Goal: Check status: Check status

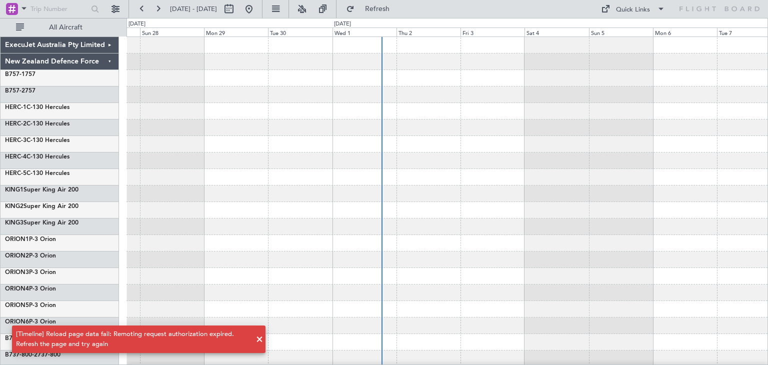
click at [260, 340] on span at bounding box center [259, 339] width 12 height 12
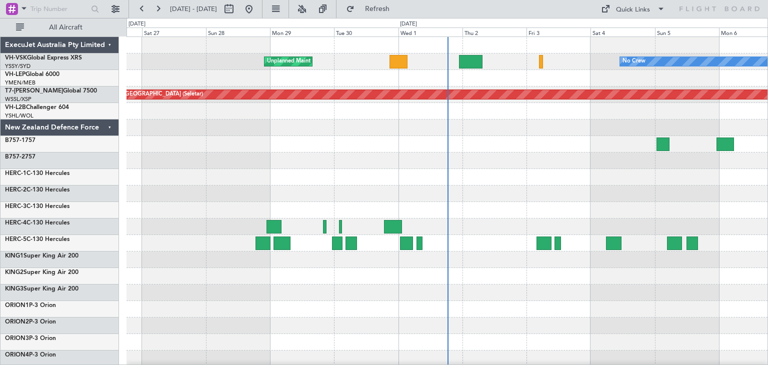
click at [111, 44] on div "ExecuJet Australia Pty Limited" at bounding box center [59, 45] width 118 height 16
